Goal: Task Accomplishment & Management: Manage account settings

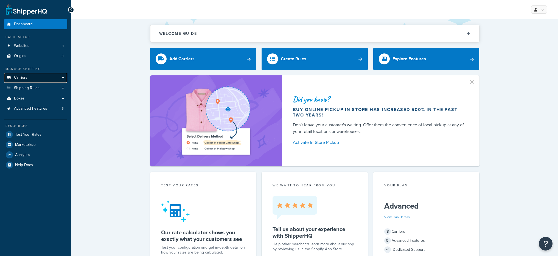
click at [36, 79] on link "Carriers" at bounding box center [35, 78] width 63 height 10
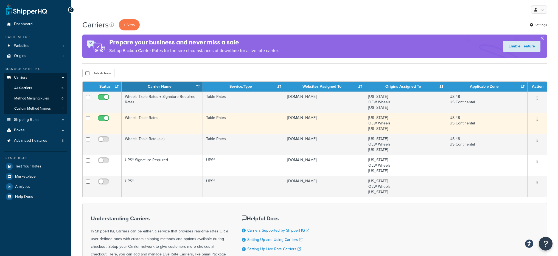
click at [538, 119] on button "button" at bounding box center [537, 119] width 8 height 9
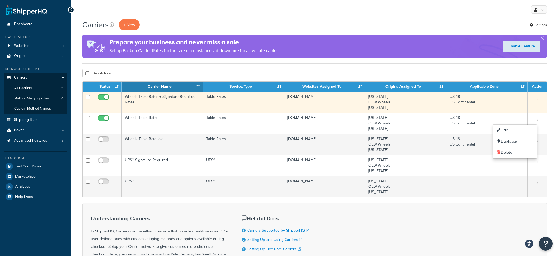
click at [537, 99] on button "button" at bounding box center [537, 98] width 8 height 9
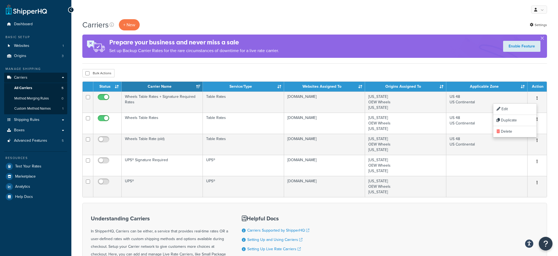
click at [407, 21] on div "Carriers + New Settings" at bounding box center [314, 24] width 464 height 11
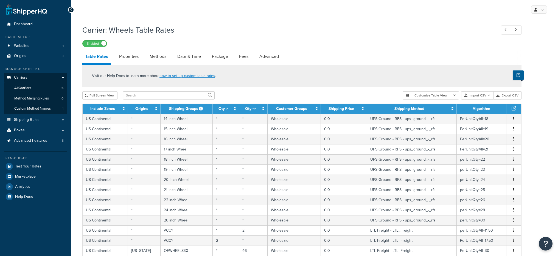
select select "25"
click at [160, 55] on link "Methods" at bounding box center [158, 56] width 22 height 13
select select "25"
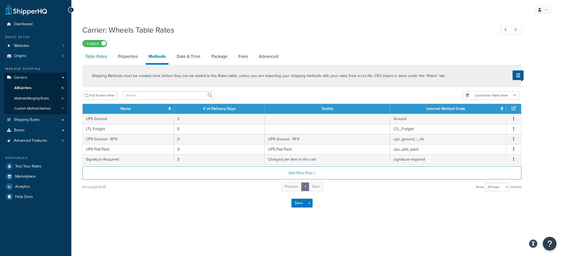
click at [91, 55] on link "Table Rates" at bounding box center [95, 56] width 27 height 13
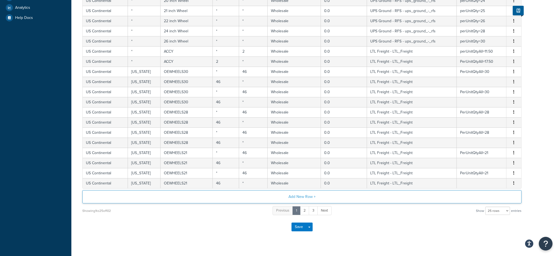
scroll to position [189, 0]
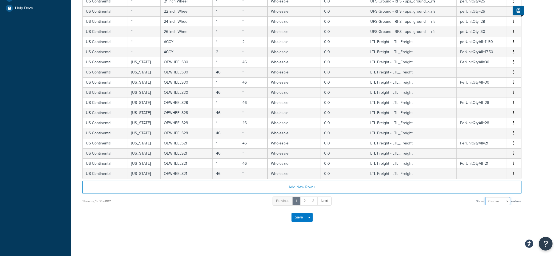
click at [492, 200] on select "10 rows 15 rows 25 rows 50 rows 100 rows 1000 rows" at bounding box center [497, 201] width 25 height 8
select select "1000"
click at [486, 197] on select "10 rows 15 rows 25 rows 50 rows 100 rows 1000 rows" at bounding box center [497, 201] width 25 height 8
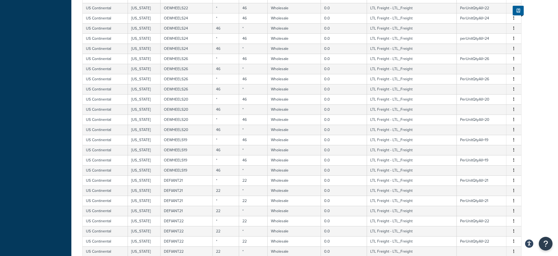
scroll to position [0, 0]
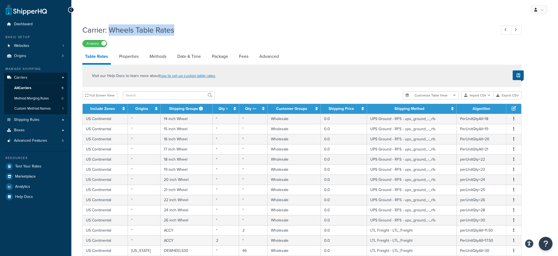
drag, startPoint x: 109, startPoint y: 30, endPoint x: 175, endPoint y: 31, distance: 65.8
click at [175, 31] on h1 "Carrier: Wheels Table Rates" at bounding box center [286, 30] width 408 height 11
click at [157, 55] on link "Methods" at bounding box center [158, 56] width 22 height 13
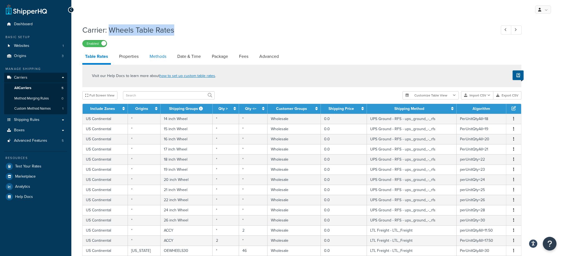
select select "25"
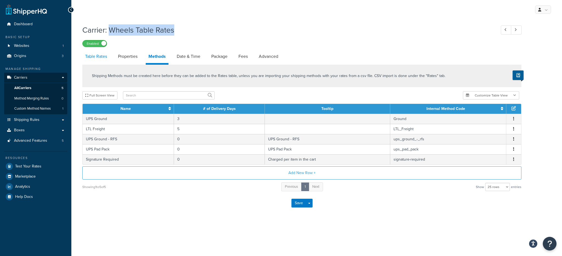
click at [96, 56] on link "Table Rates" at bounding box center [95, 56] width 27 height 13
select select "25"
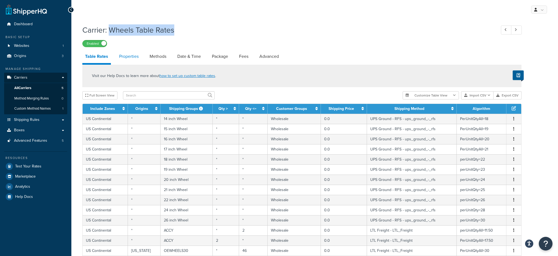
click at [136, 55] on link "Properties" at bounding box center [128, 56] width 25 height 13
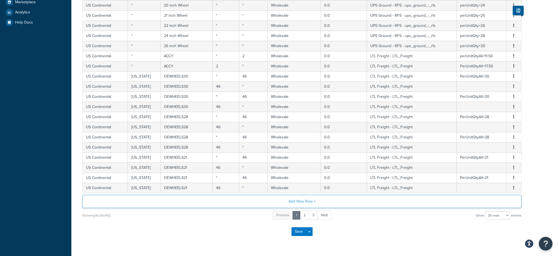
scroll to position [176, 0]
click at [499, 213] on select "10 rows 15 rows 25 rows 50 rows 100 rows 1000 rows" at bounding box center [497, 214] width 25 height 8
select select "1000"
click at [486, 210] on select "10 rows 15 rows 25 rows 50 rows 100 rows 1000 rows" at bounding box center [497, 214] width 25 height 8
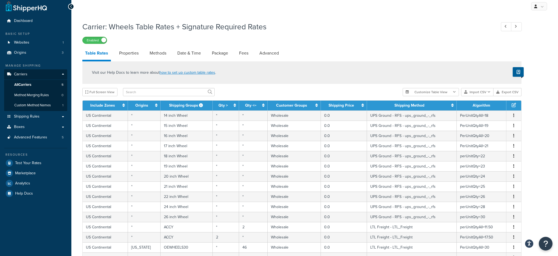
scroll to position [0, 0]
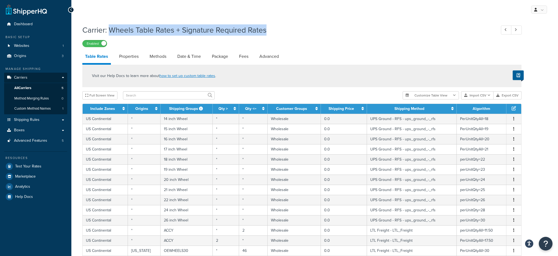
drag, startPoint x: 109, startPoint y: 29, endPoint x: 274, endPoint y: 26, distance: 164.9
click at [274, 26] on h1 "Carrier: Wheels Table Rates + Signature Required Rates" at bounding box center [286, 30] width 408 height 11
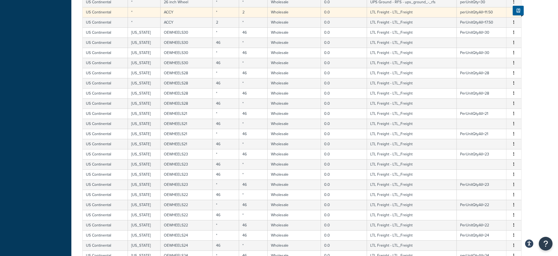
scroll to position [230, 0]
